Goal: Entertainment & Leisure: Consume media (video, audio)

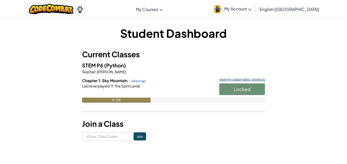
click at [235, 79] on link "view my classmates' projects" at bounding box center [241, 79] width 48 height 3
click at [235, 82] on h6 "Chapter 1: Sky Mountain view map view my classmates' projects" at bounding box center [173, 81] width 183 height 6
click at [233, 80] on link "view my classmates' projects" at bounding box center [241, 79] width 48 height 3
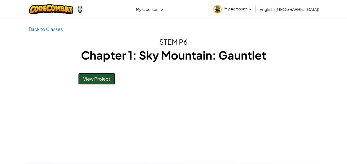
click at [86, 74] on link "View Project" at bounding box center [96, 79] width 37 height 12
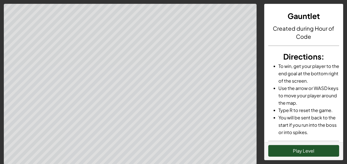
click at [294, 86] on li "Use the arrow or WASD keys to move your player around the map." at bounding box center [308, 96] width 61 height 22
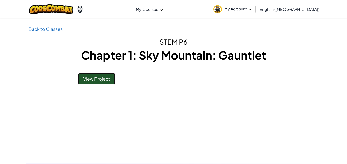
click at [97, 77] on link "View Project" at bounding box center [96, 79] width 37 height 12
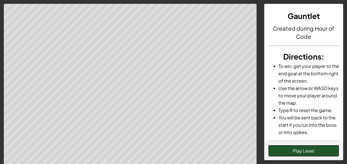
click at [292, 153] on button "Play Level" at bounding box center [303, 151] width 71 height 12
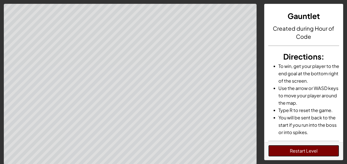
click at [299, 151] on button "Restart Level" at bounding box center [303, 151] width 71 height 12
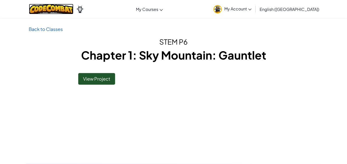
click at [73, 11] on img at bounding box center [51, 9] width 44 height 10
